Goal: Obtain resource: Download file/media

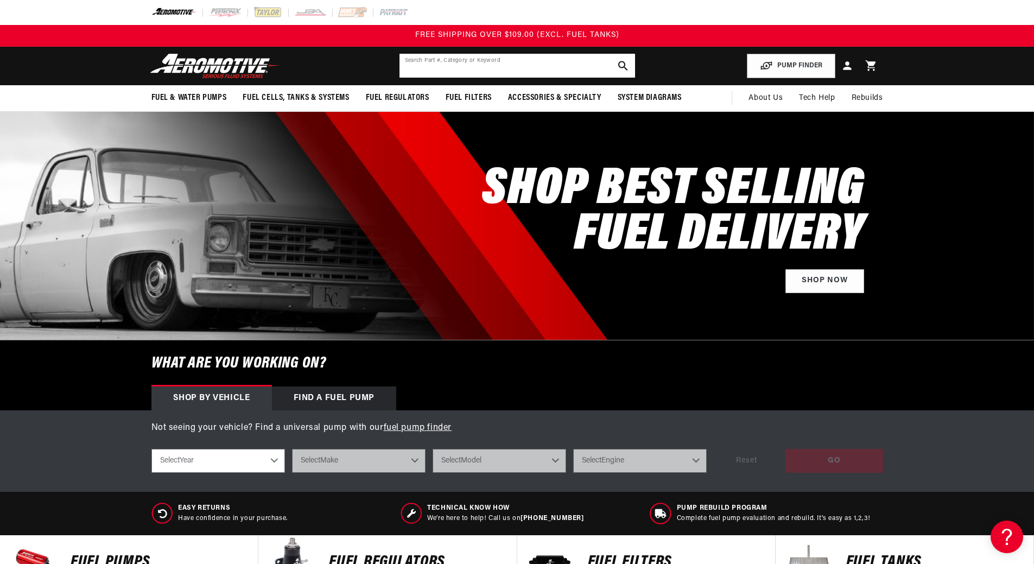
click at [519, 65] on input "text" at bounding box center [517, 66] width 236 height 24
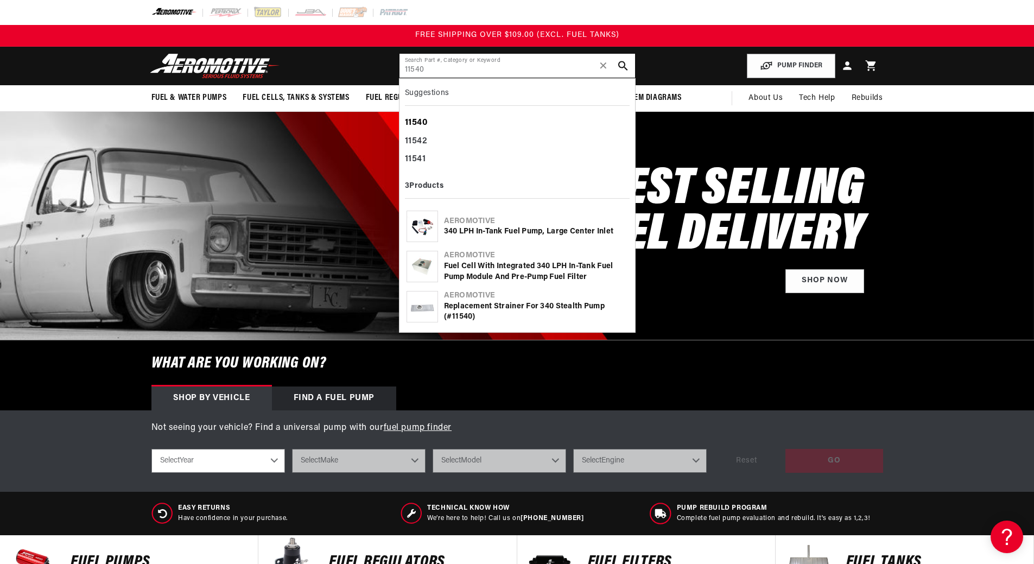
type input "11540"
click at [415, 121] on b "11540" at bounding box center [416, 122] width 23 height 9
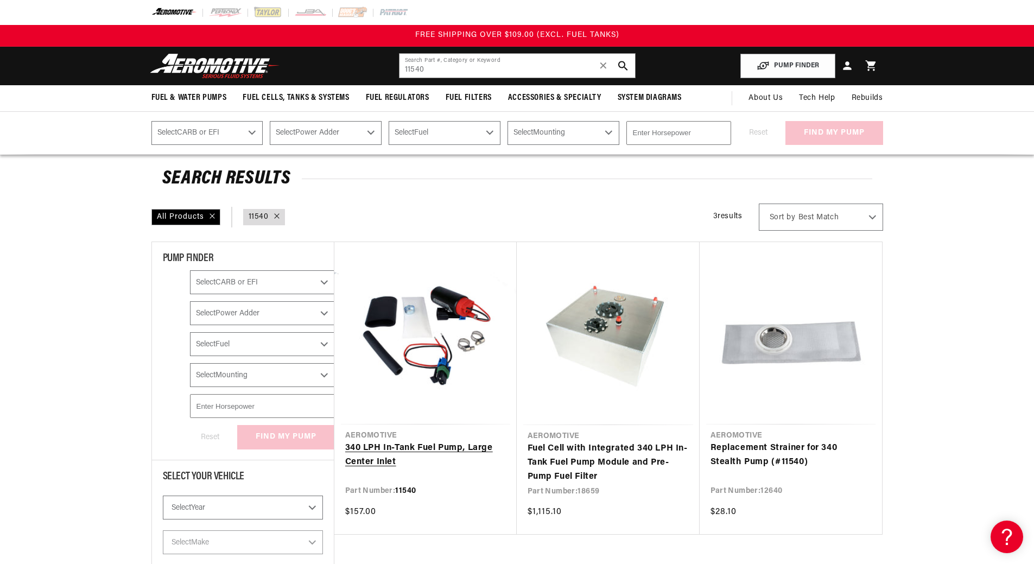
click at [419, 449] on link "340 LPH In-Tank Fuel Pump, Large Center Inlet" at bounding box center [425, 455] width 161 height 28
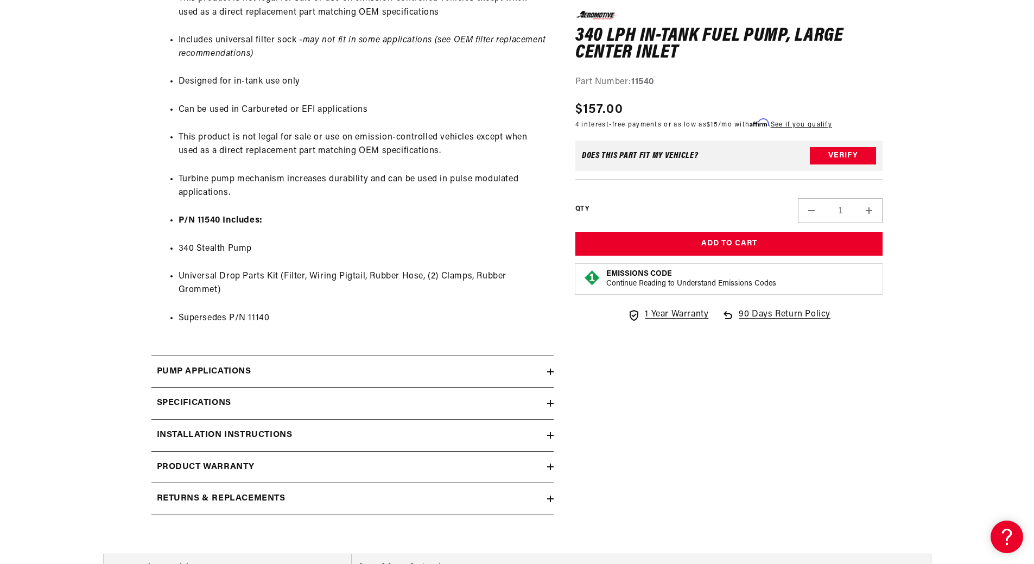
scroll to position [923, 0]
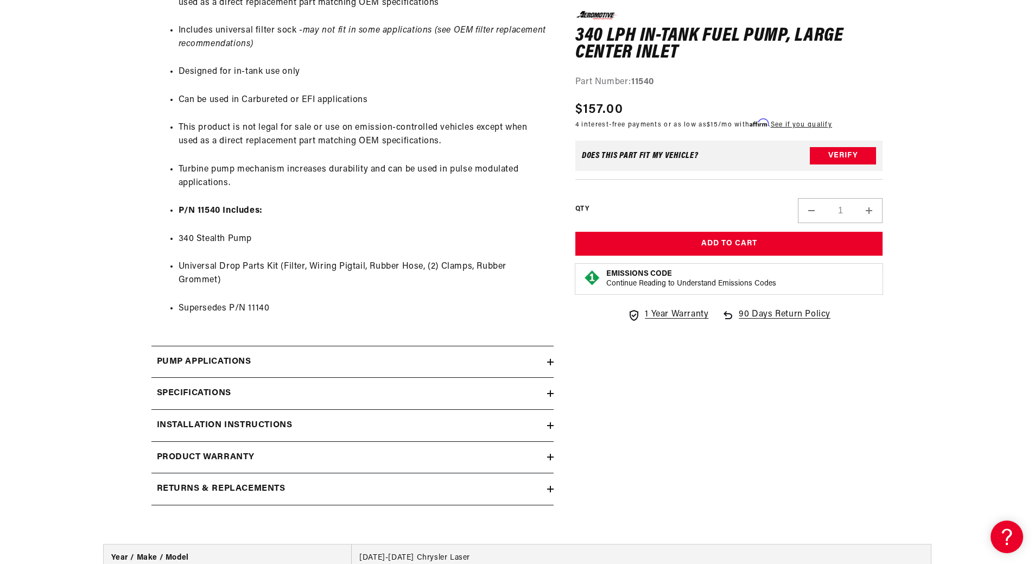
click at [174, 356] on h2 "Pump Applications" at bounding box center [204, 362] width 94 height 14
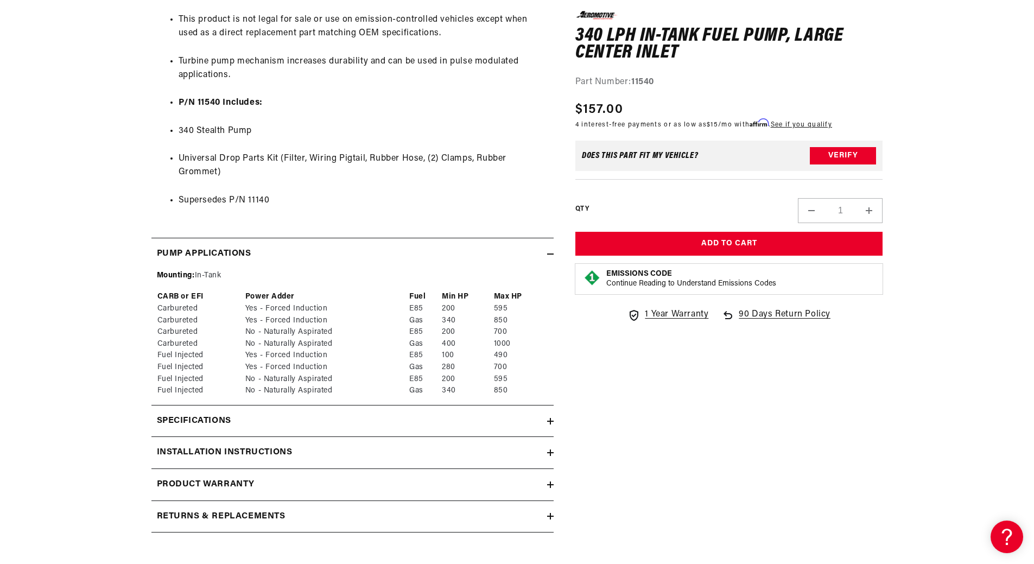
scroll to position [1031, 0]
click at [175, 446] on h2 "Installation Instructions" at bounding box center [225, 452] width 136 height 14
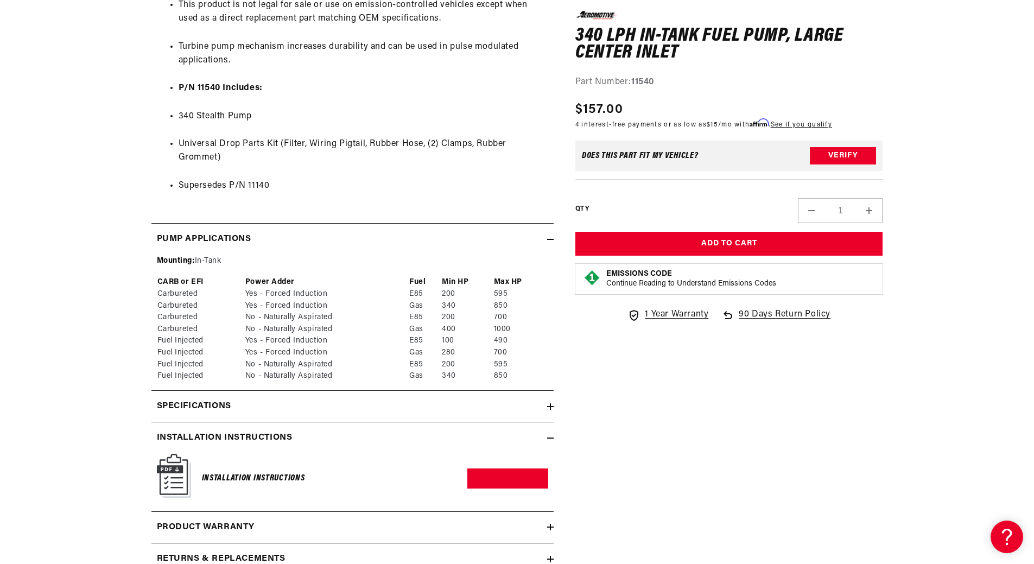
scroll to position [1086, 0]
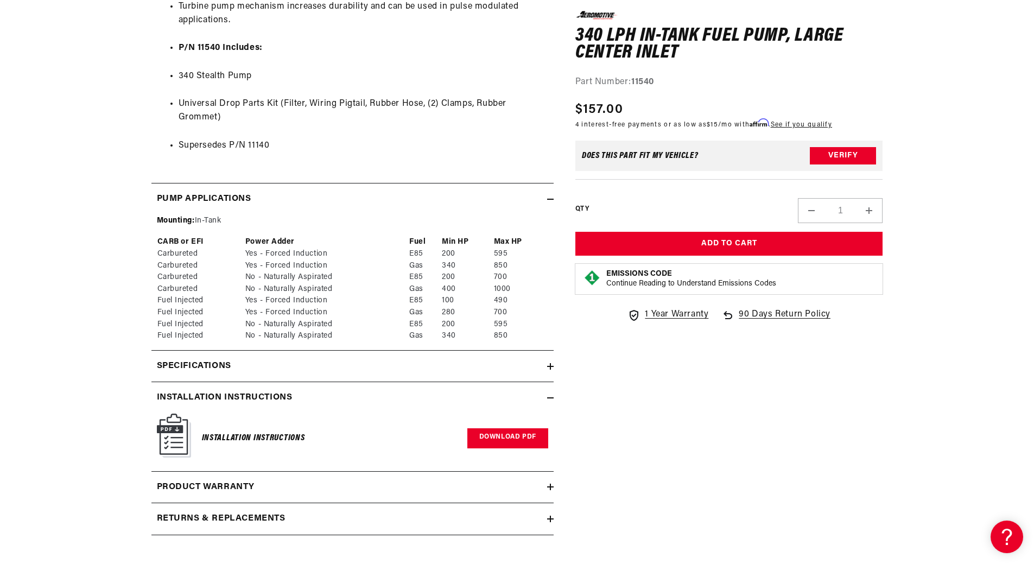
click at [486, 440] on link "Download PDF" at bounding box center [507, 438] width 81 height 20
click at [193, 365] on h2 "Specifications" at bounding box center [194, 366] width 74 height 14
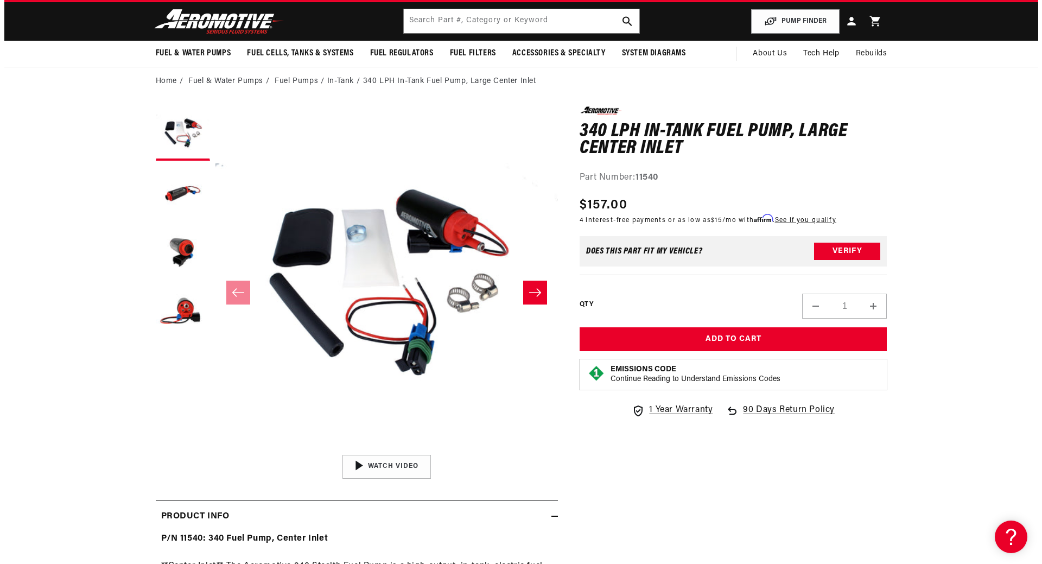
scroll to position [0, 0]
